Goal: Information Seeking & Learning: Compare options

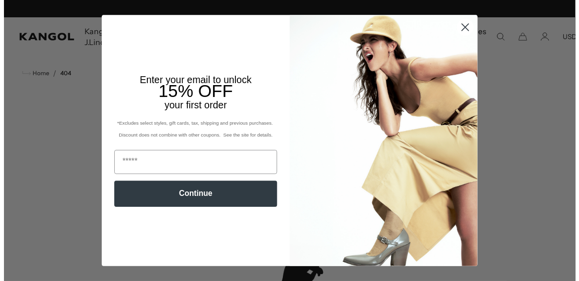
scroll to position [0, 204]
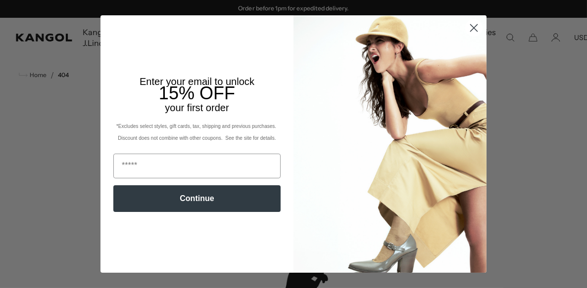
click at [470, 26] on circle "Close dialog" at bounding box center [473, 28] width 16 height 16
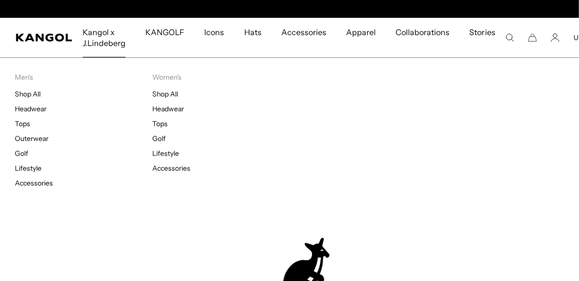
scroll to position [0, 0]
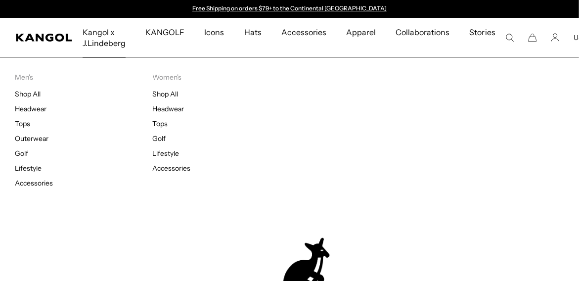
click at [102, 37] on span "Kangol x J.Lindeberg" at bounding box center [104, 38] width 43 height 40
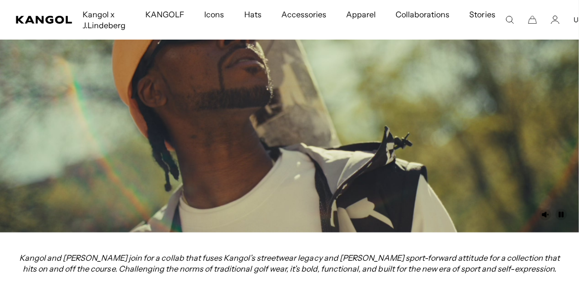
scroll to position [0, 204]
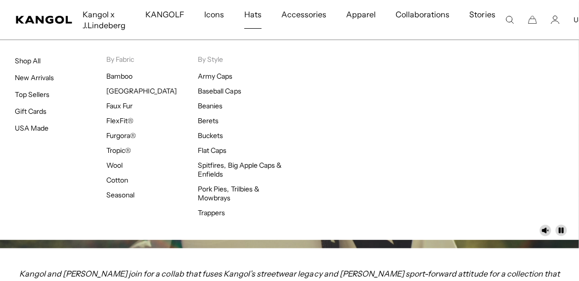
scroll to position [0, 0]
click at [33, 75] on link "New Arrivals" at bounding box center [34, 77] width 39 height 9
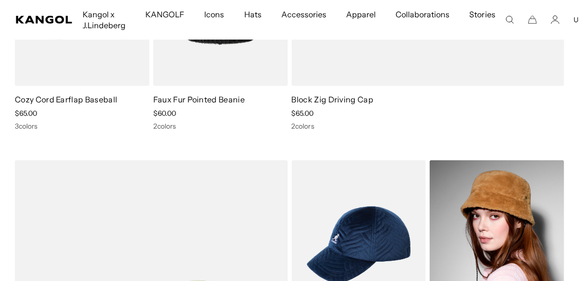
click at [508, 214] on img at bounding box center [497, 244] width 135 height 169
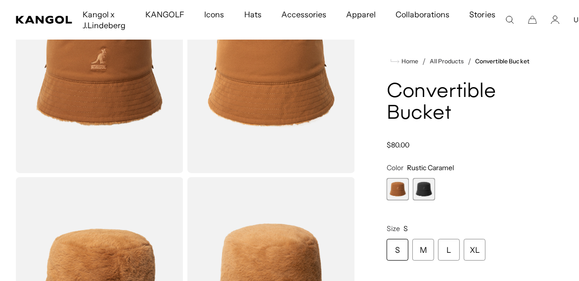
click at [424, 185] on span "2 of 2" at bounding box center [424, 189] width 22 height 22
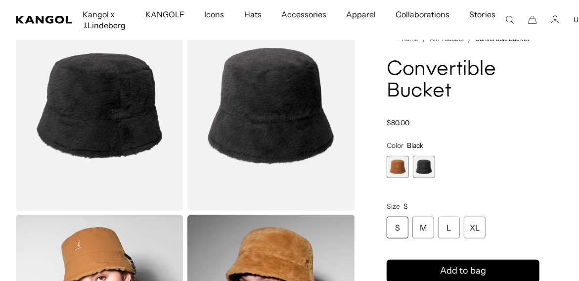
scroll to position [293, 0]
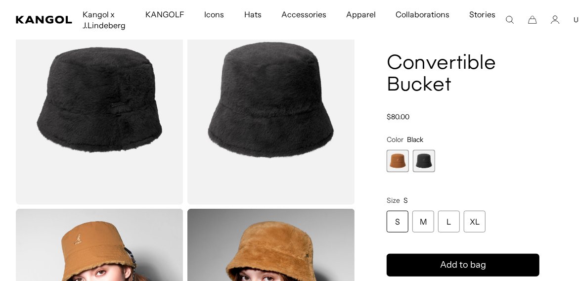
click at [399, 165] on span "1 of 2" at bounding box center [398, 161] width 22 height 22
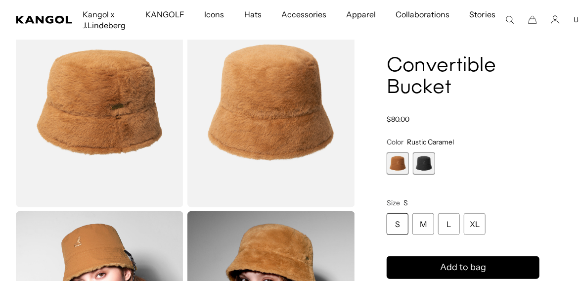
scroll to position [0, 204]
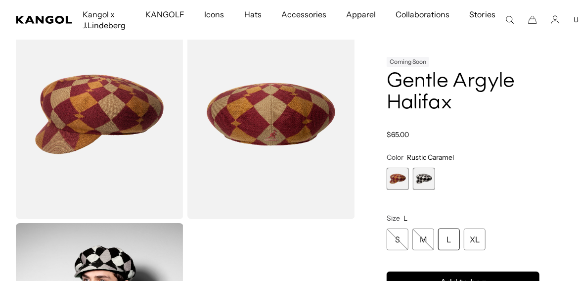
click at [431, 173] on span "2 of 2" at bounding box center [424, 179] width 22 height 22
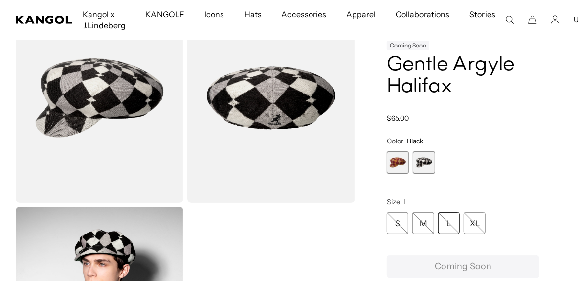
click at [398, 165] on span "1 of 2" at bounding box center [398, 162] width 22 height 22
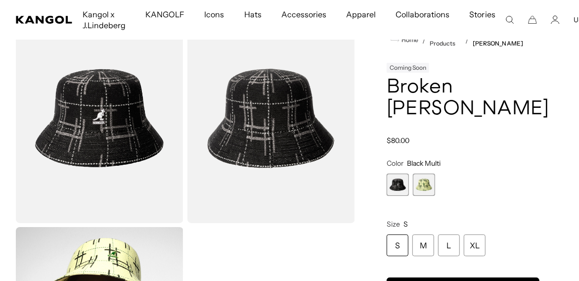
scroll to position [66, 0]
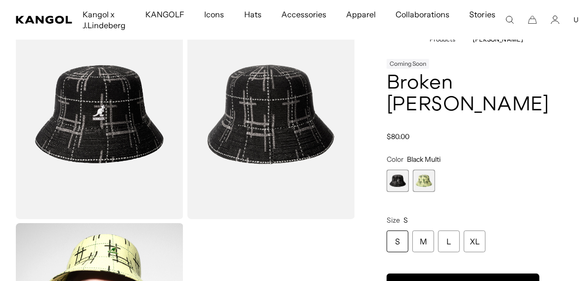
click at [429, 175] on span "2 of 2" at bounding box center [424, 181] width 22 height 22
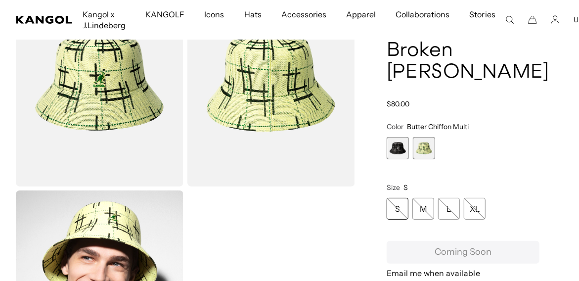
scroll to position [0, 204]
click at [396, 149] on span "1 of 2" at bounding box center [398, 148] width 22 height 22
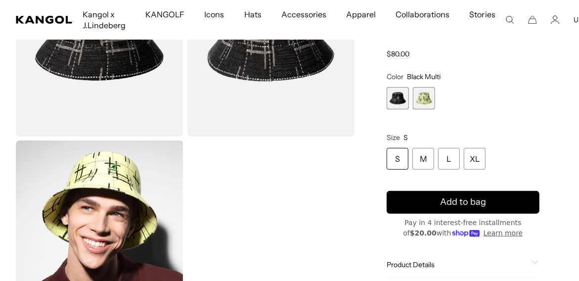
scroll to position [0, 204]
click at [428, 95] on span "2 of 2" at bounding box center [424, 98] width 22 height 22
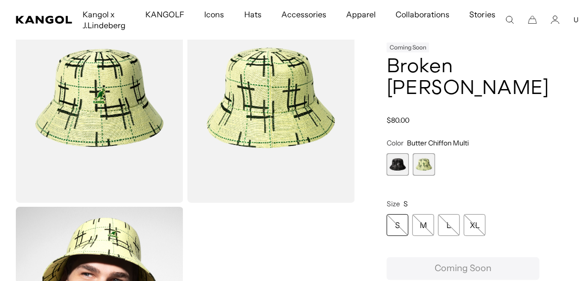
scroll to position [0, 204]
click at [396, 165] on span "1 of 2" at bounding box center [398, 164] width 22 height 22
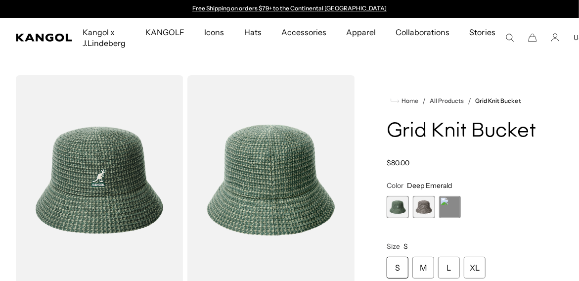
click at [454, 212] on span "3 of 3" at bounding box center [450, 207] width 22 height 22
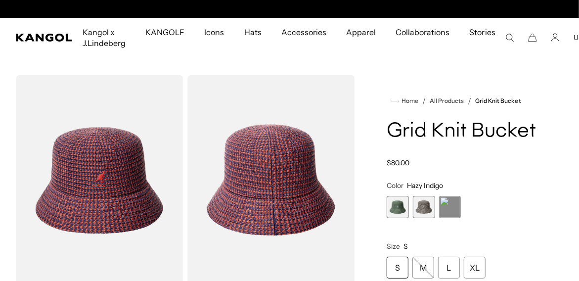
scroll to position [0, 204]
click at [421, 209] on span "2 of 3" at bounding box center [424, 207] width 22 height 22
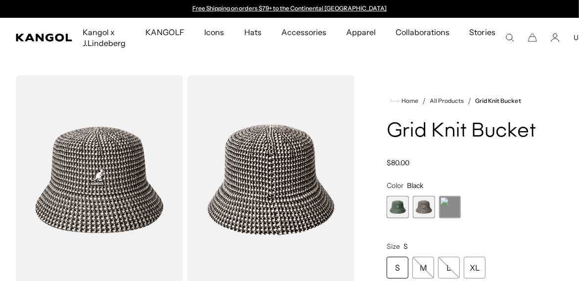
click at [446, 207] on span "3 of 3" at bounding box center [450, 207] width 22 height 22
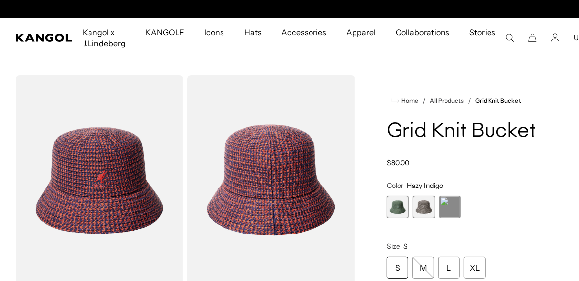
scroll to position [0, 204]
click at [421, 205] on span "2 of 3" at bounding box center [424, 207] width 22 height 22
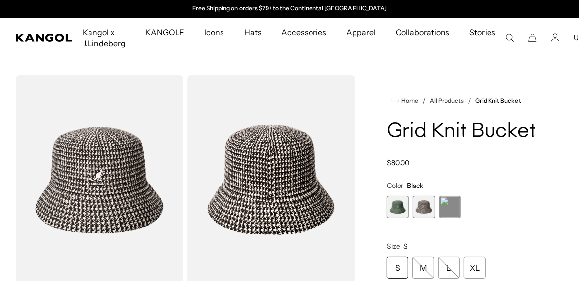
click at [399, 211] on span "1 of 3" at bounding box center [398, 207] width 22 height 22
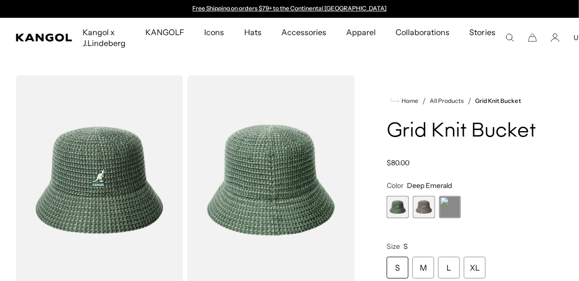
click at [451, 214] on span "3 of 3" at bounding box center [450, 207] width 22 height 22
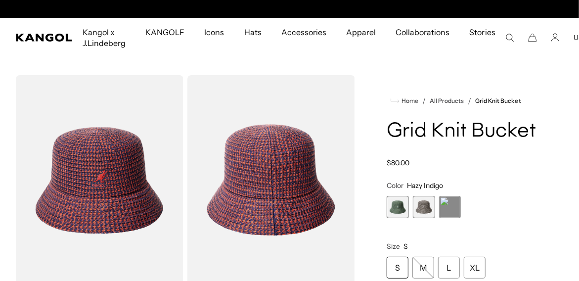
scroll to position [0, 204]
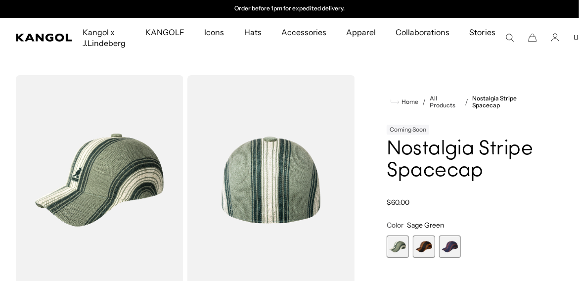
click at [450, 252] on span "3 of 3" at bounding box center [450, 246] width 22 height 22
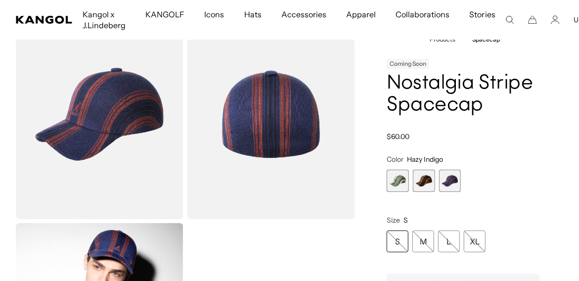
scroll to position [0, 204]
click at [426, 185] on span "2 of 3" at bounding box center [424, 181] width 22 height 22
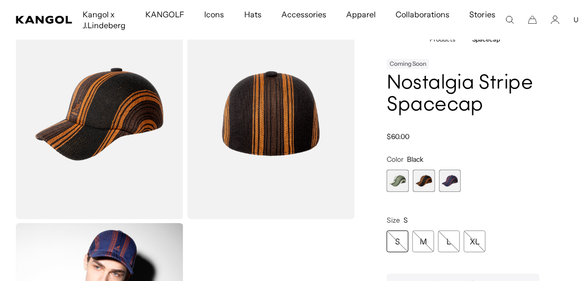
click at [389, 186] on span "1 of 3" at bounding box center [398, 181] width 22 height 22
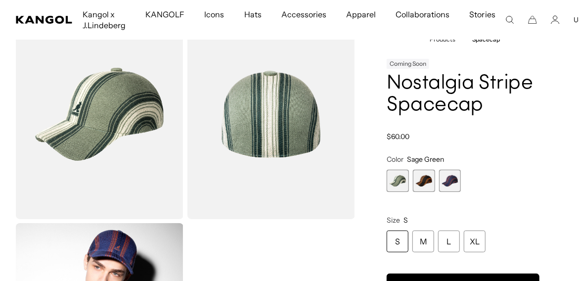
scroll to position [0, 204]
click at [424, 181] on span "2 of 3" at bounding box center [424, 181] width 22 height 22
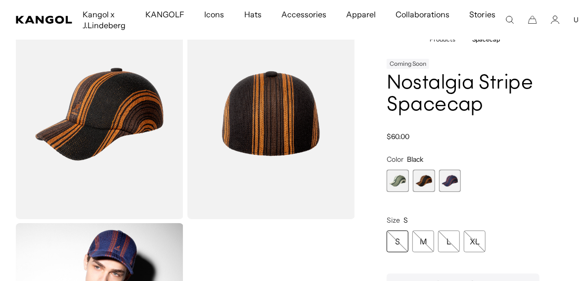
scroll to position [0, 204]
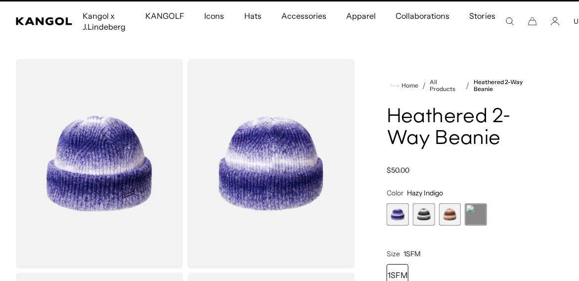
scroll to position [33, 0]
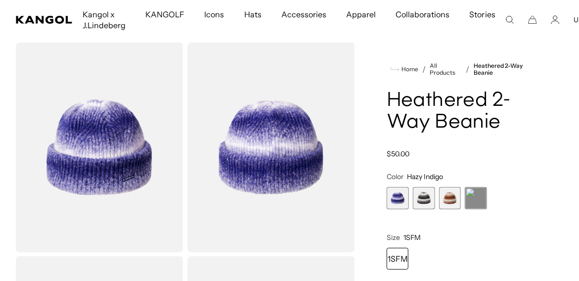
click at [471, 200] on span "4 of 4" at bounding box center [476, 198] width 22 height 22
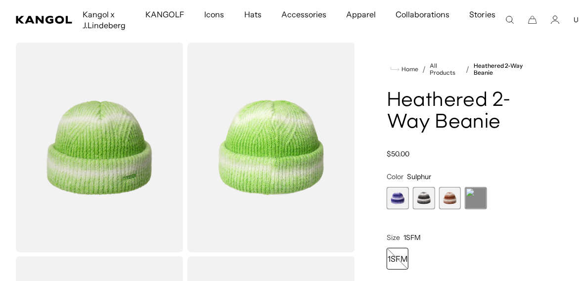
scroll to position [0, 204]
click at [451, 200] on span "3 of 4" at bounding box center [450, 198] width 22 height 22
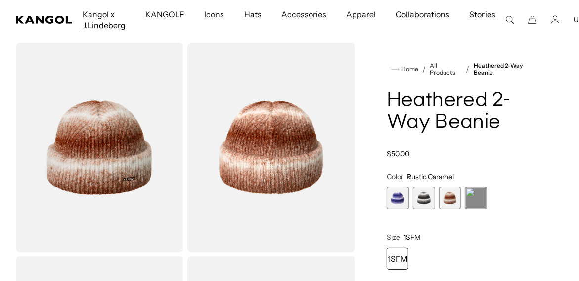
click at [422, 199] on span "2 of 4" at bounding box center [424, 198] width 22 height 22
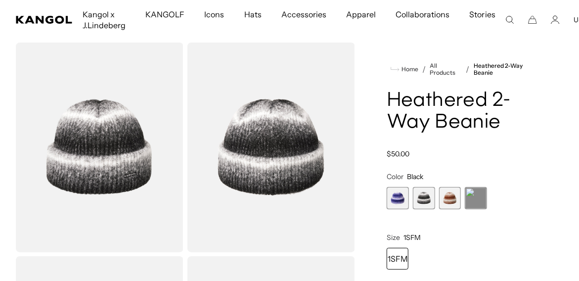
click at [394, 199] on span "1 of 4" at bounding box center [398, 198] width 22 height 22
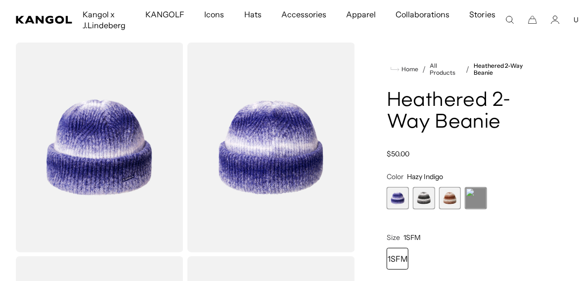
click at [473, 200] on span "4 of 4" at bounding box center [476, 198] width 22 height 22
